Goal: Book appointment/travel/reservation

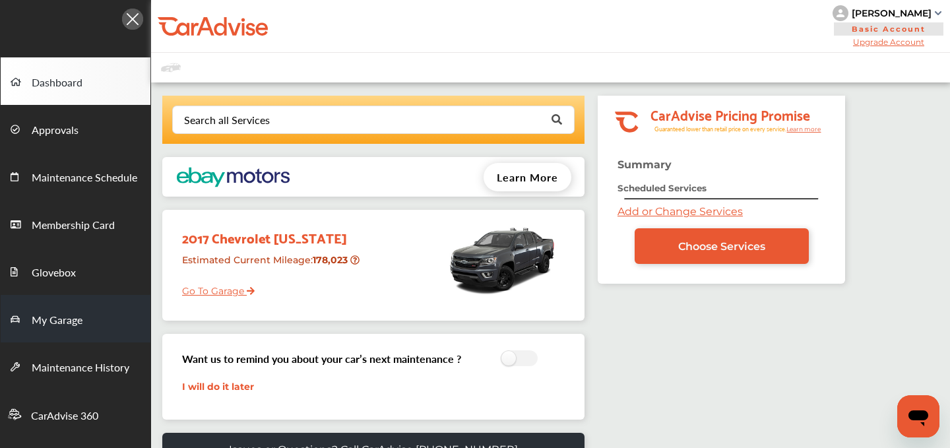
click at [62, 312] on span "My Garage" at bounding box center [57, 320] width 51 height 17
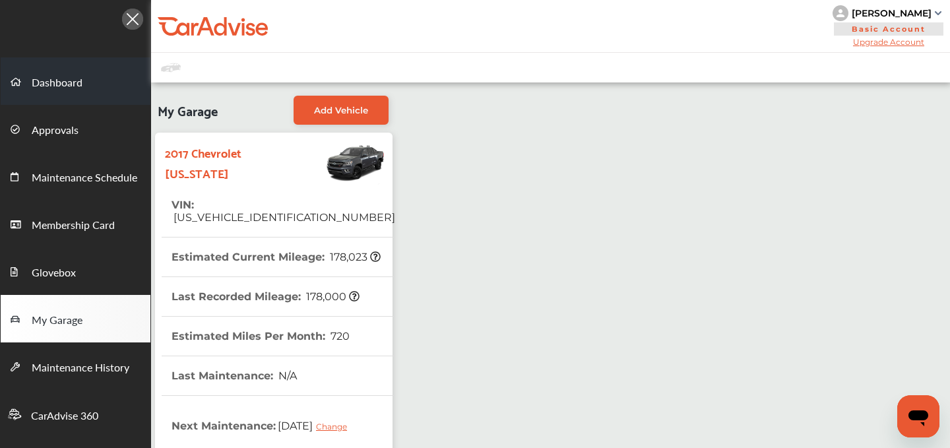
click at [48, 93] on link "Dashboard" at bounding box center [76, 81] width 150 height 48
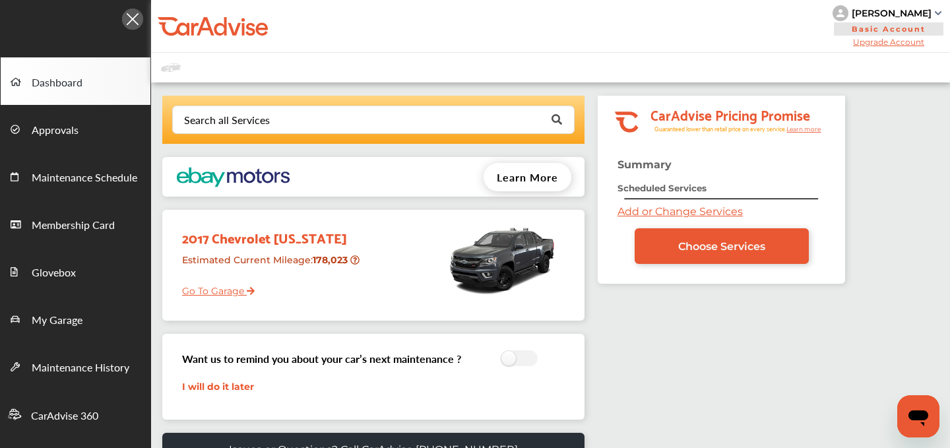
click at [631, 212] on link "Add or Change Services" at bounding box center [680, 211] width 125 height 13
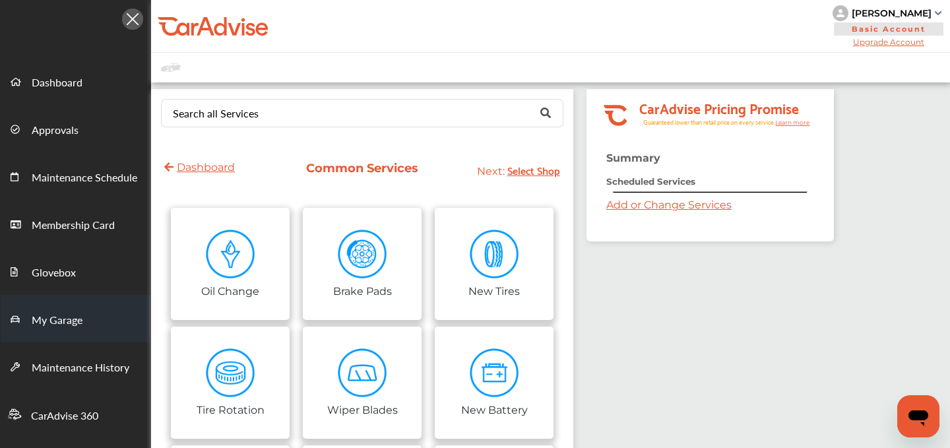
click at [49, 327] on span "My Garage" at bounding box center [57, 320] width 51 height 17
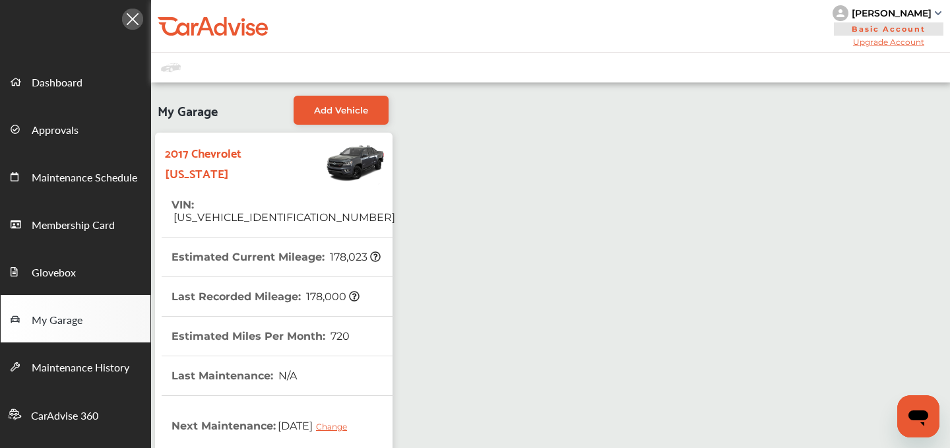
scroll to position [2, 0]
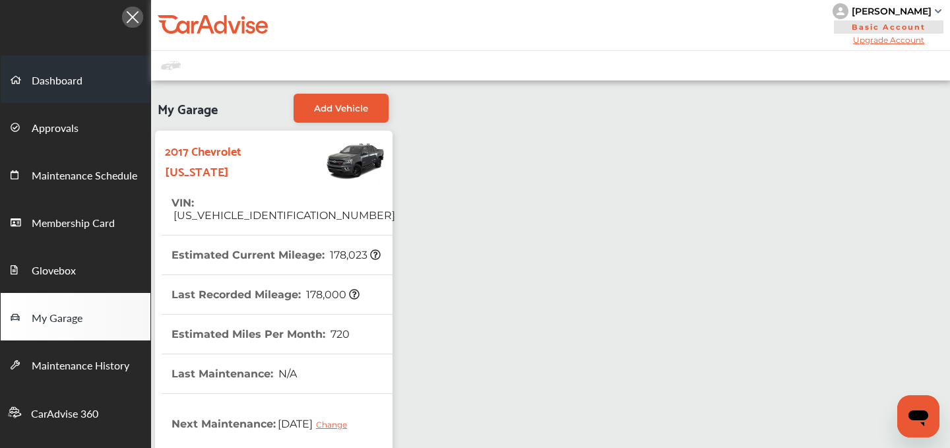
click at [57, 90] on link "Dashboard" at bounding box center [76, 79] width 150 height 48
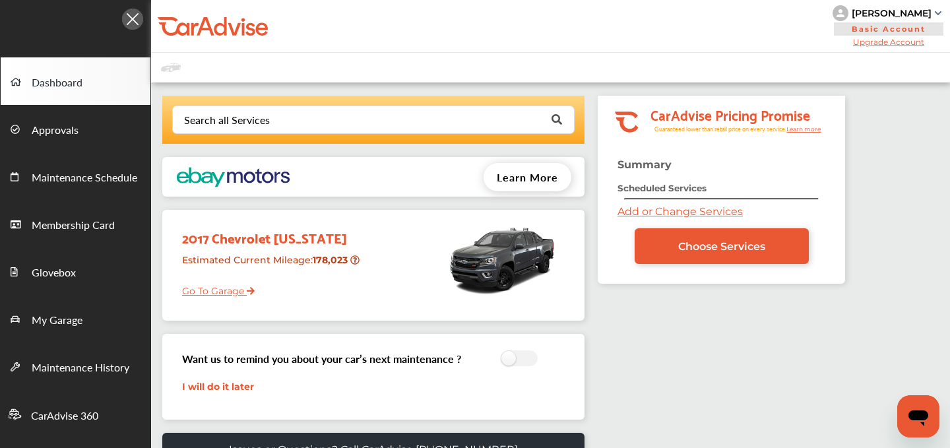
click at [630, 207] on link "Add or Change Services" at bounding box center [680, 211] width 125 height 13
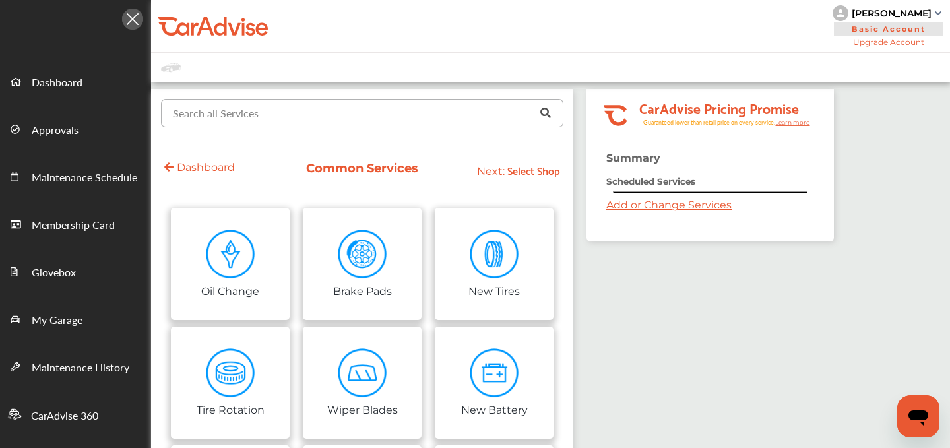
click at [360, 118] on input "text" at bounding box center [359, 113] width 394 height 26
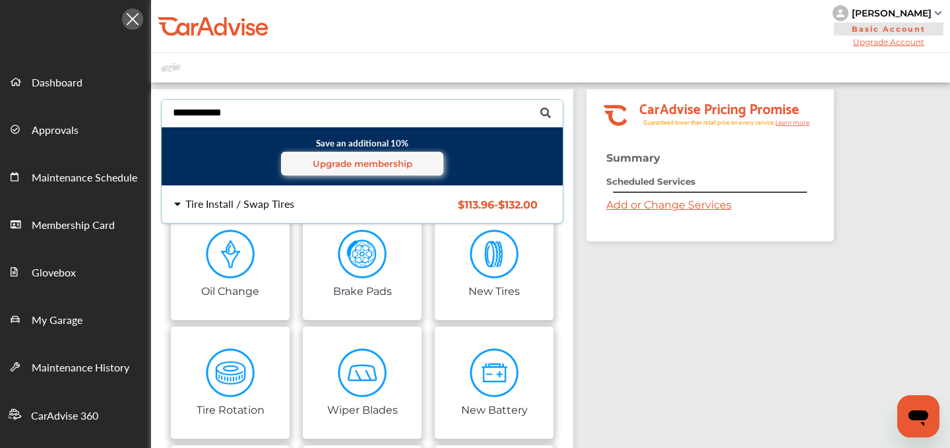
type input "**********"
click at [316, 197] on div "Tire Install / Swap Tires $113.96 - $132.00 Tire Install / Swap Tires $113.96 -…" at bounding box center [362, 204] width 422 height 37
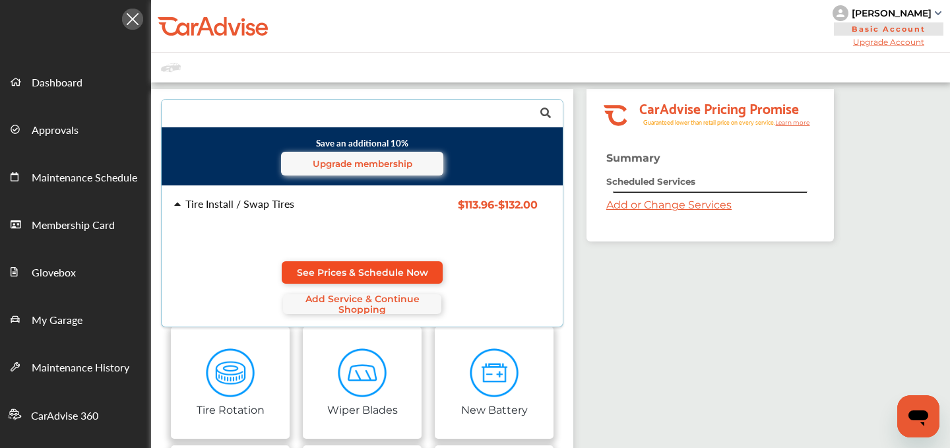
click at [366, 267] on span "See Prices & Schedule Now" at bounding box center [362, 272] width 131 height 11
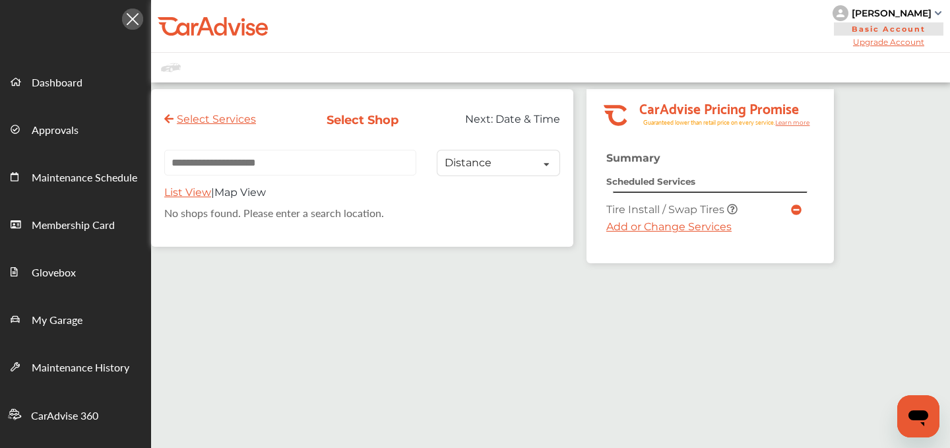
click at [639, 226] on link "Add or Change Services" at bounding box center [668, 226] width 125 height 13
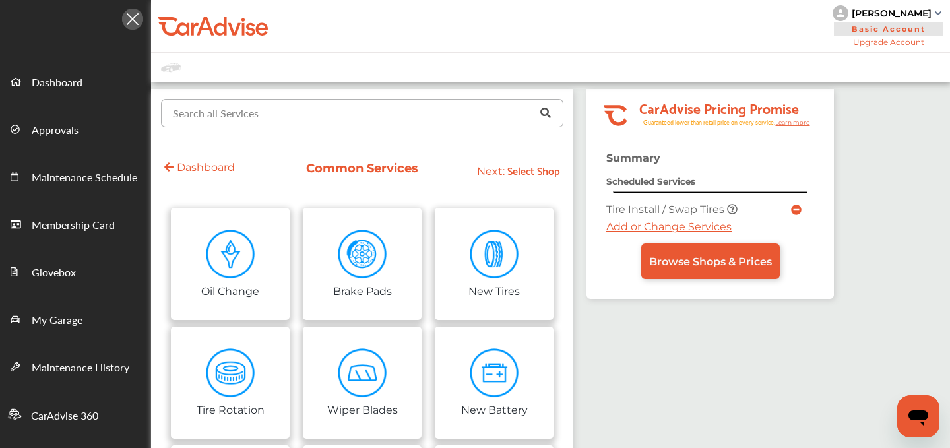
click at [320, 107] on input "text" at bounding box center [359, 113] width 394 height 26
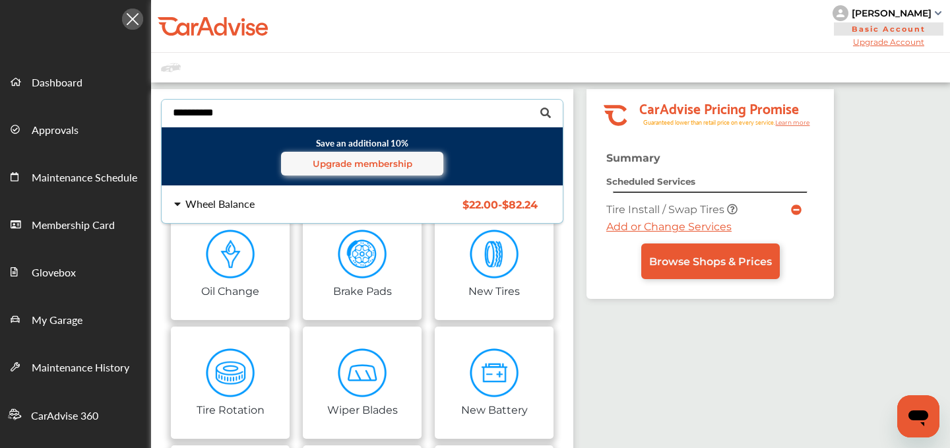
type input "**********"
click at [205, 200] on div "Wheel Balance" at bounding box center [219, 204] width 69 height 11
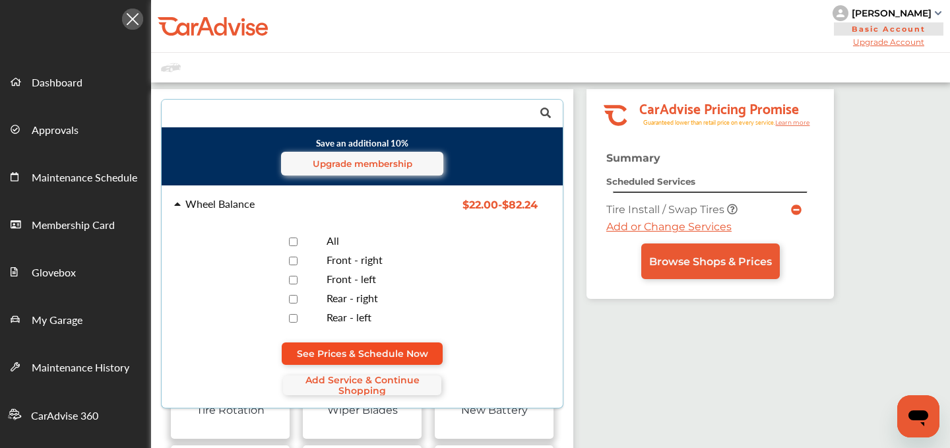
click at [381, 353] on span "See Prices & Schedule Now" at bounding box center [362, 353] width 131 height 11
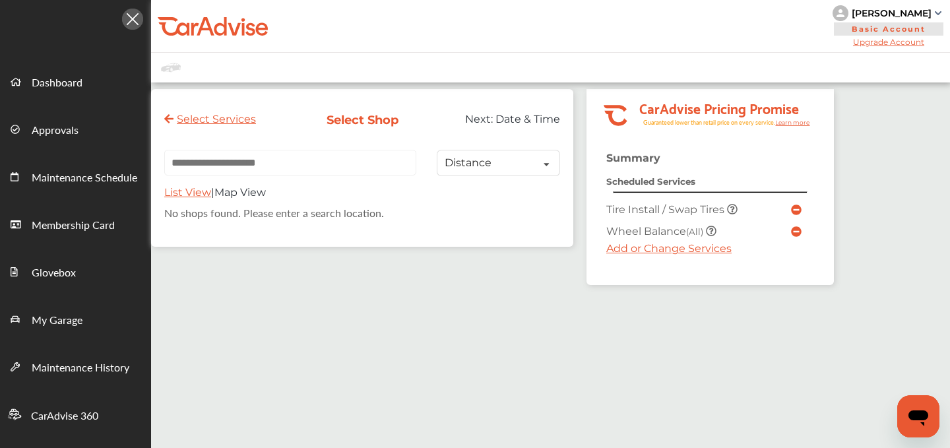
click at [653, 253] on link "Add or Change Services" at bounding box center [668, 248] width 125 height 13
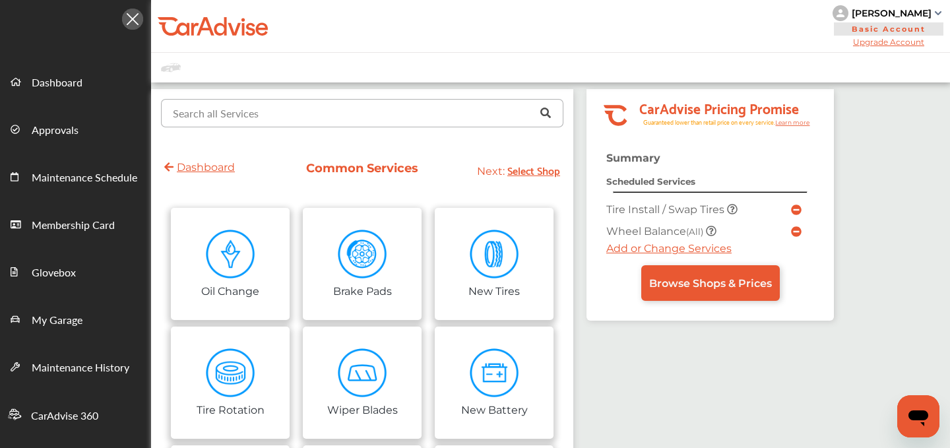
click at [337, 105] on input "text" at bounding box center [359, 113] width 394 height 26
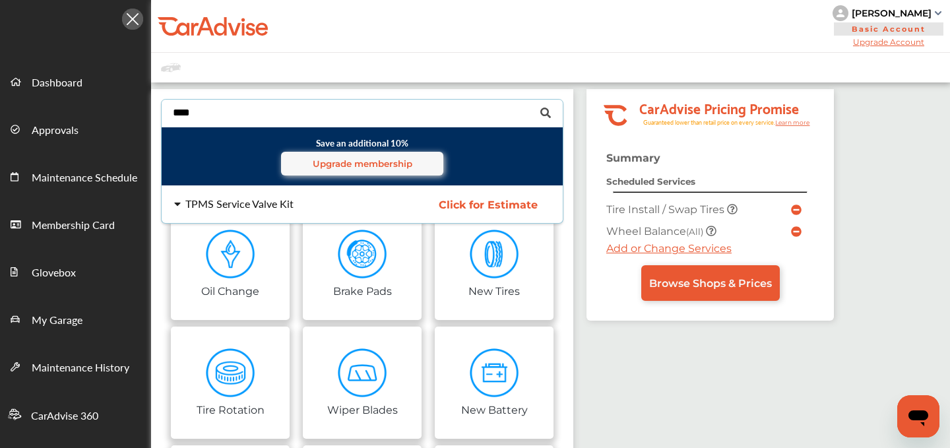
type input "****"
click at [235, 203] on div "TPMS Service Valve Kit" at bounding box center [239, 204] width 108 height 11
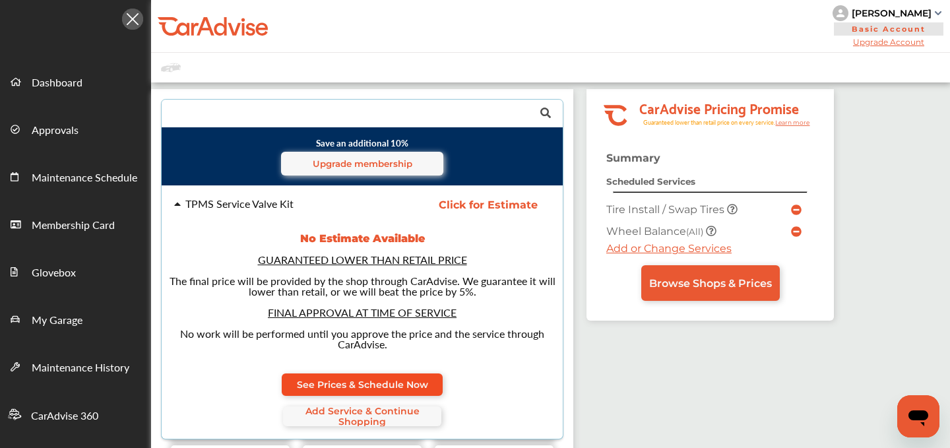
click at [368, 385] on span "See Prices & Schedule Now" at bounding box center [362, 384] width 131 height 11
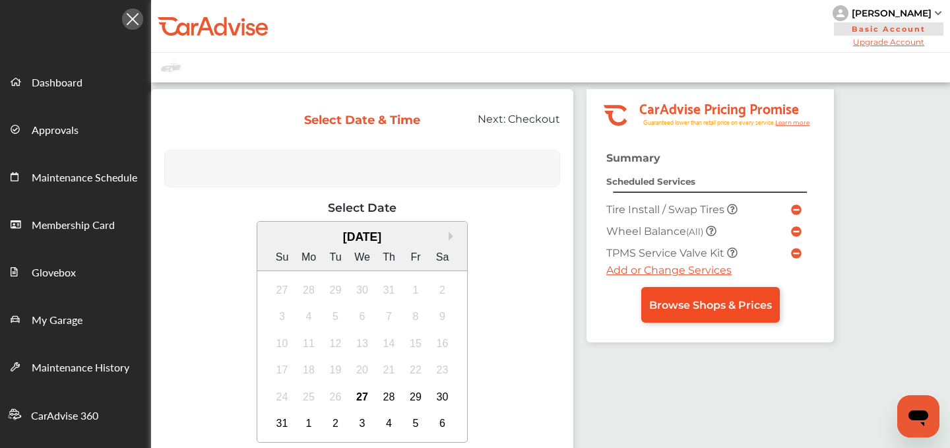
click at [679, 302] on span "Browse Shops & Prices" at bounding box center [710, 305] width 123 height 13
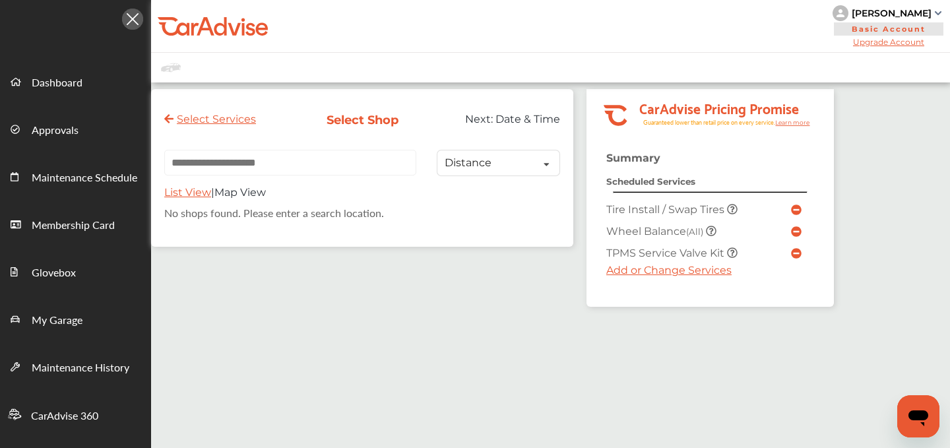
click at [258, 168] on input "text" at bounding box center [290, 163] width 252 height 26
paste input "**********"
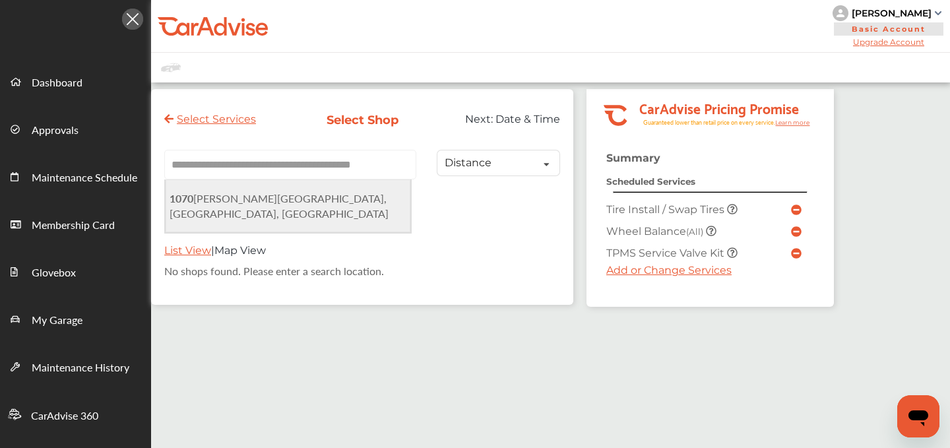
click at [254, 197] on span "[STREET_ADDRESS][PERSON_NAME]" at bounding box center [279, 206] width 219 height 30
type input "**********"
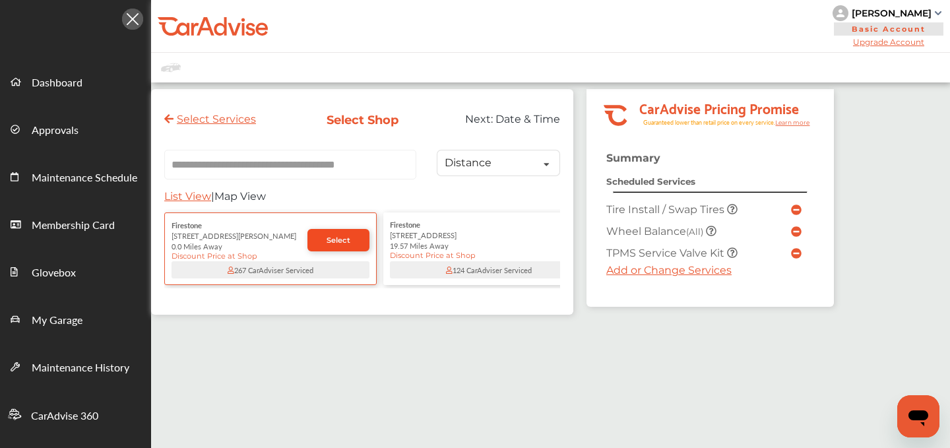
click at [328, 243] on span "Select" at bounding box center [339, 240] width 24 height 9
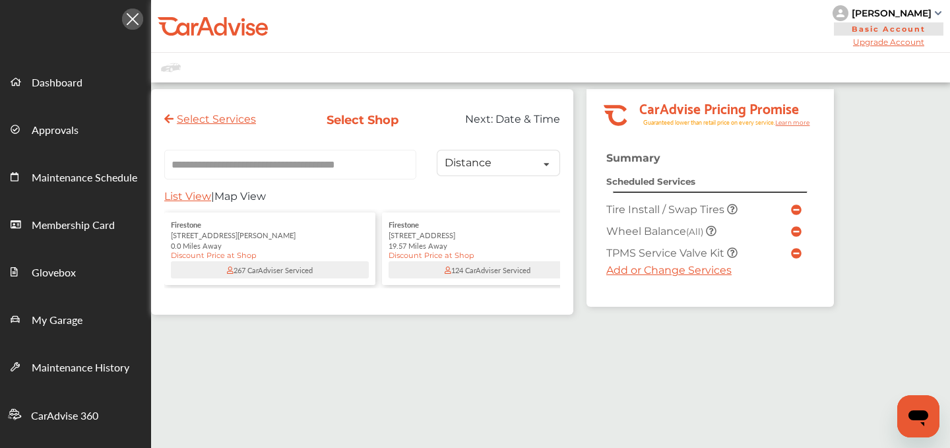
click at [340, 236] on div "[STREET_ADDRESS][PERSON_NAME]" at bounding box center [270, 235] width 198 height 11
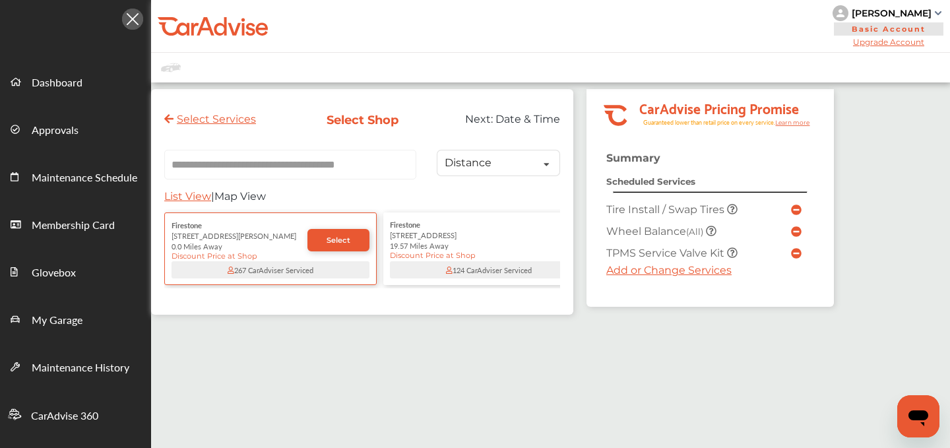
click at [340, 236] on span "Select" at bounding box center [339, 240] width 24 height 9
